Goal: Navigation & Orientation: Understand site structure

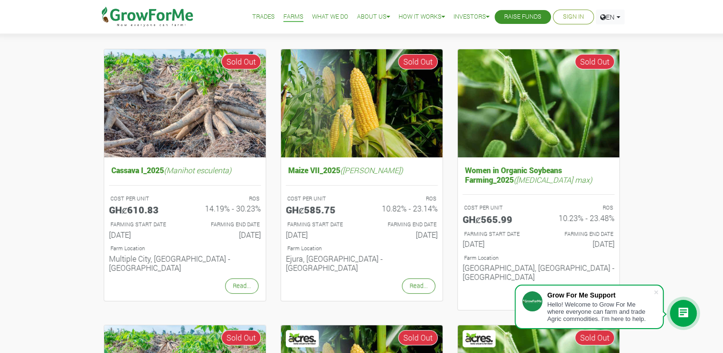
scroll to position [89, 0]
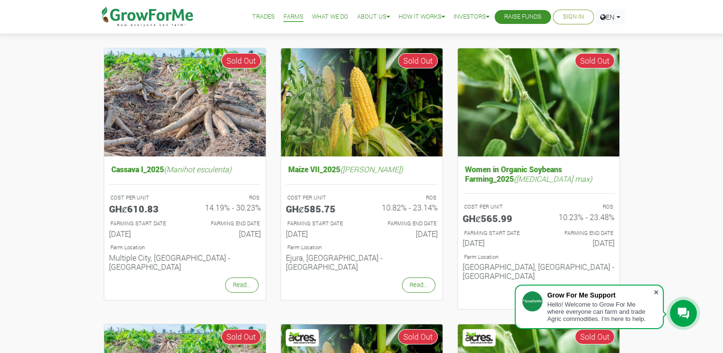
click at [657, 292] on span at bounding box center [656, 292] width 10 height 10
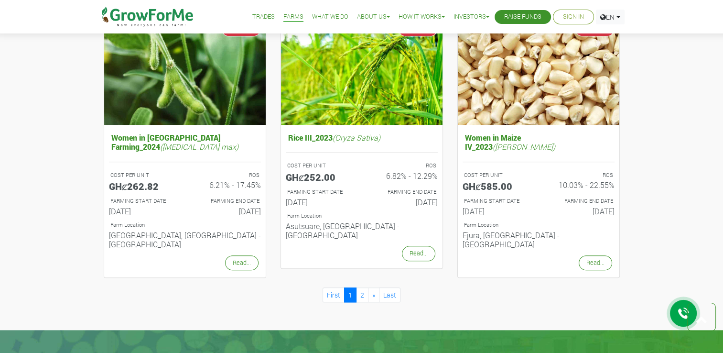
scroll to position [950, 0]
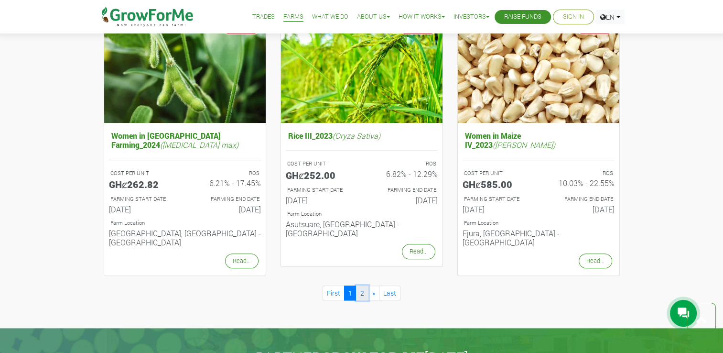
click at [359, 285] on link "2" at bounding box center [362, 292] width 12 height 15
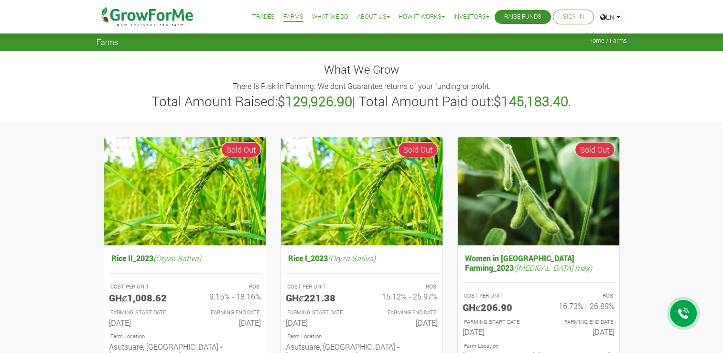
click at [323, 18] on link "What We Do" at bounding box center [330, 17] width 36 height 10
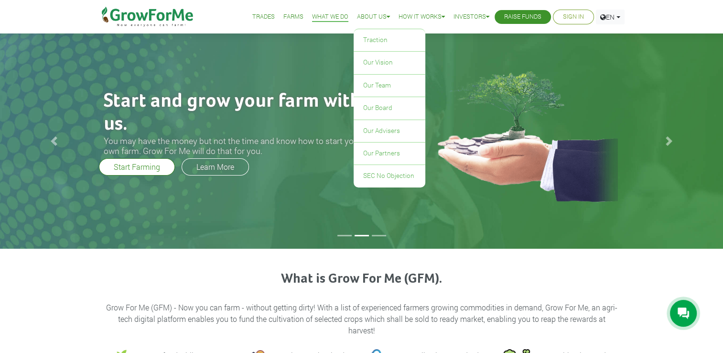
click at [374, 18] on link "About Us" at bounding box center [373, 17] width 33 height 10
